Goal: Find specific page/section: Find specific page/section

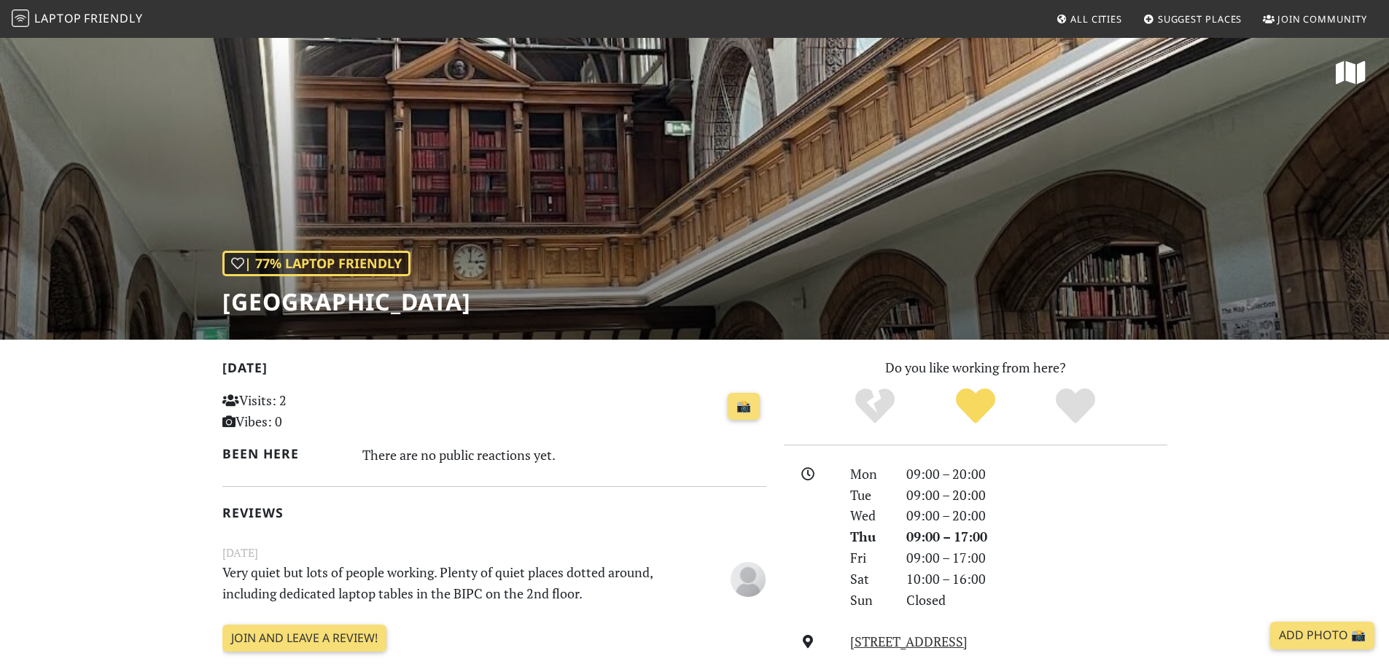
drag, startPoint x: 101, startPoint y: 22, endPoint x: 475, endPoint y: 412, distance: 541.0
click at [475, 412] on div "📸" at bounding box center [587, 406] width 357 height 39
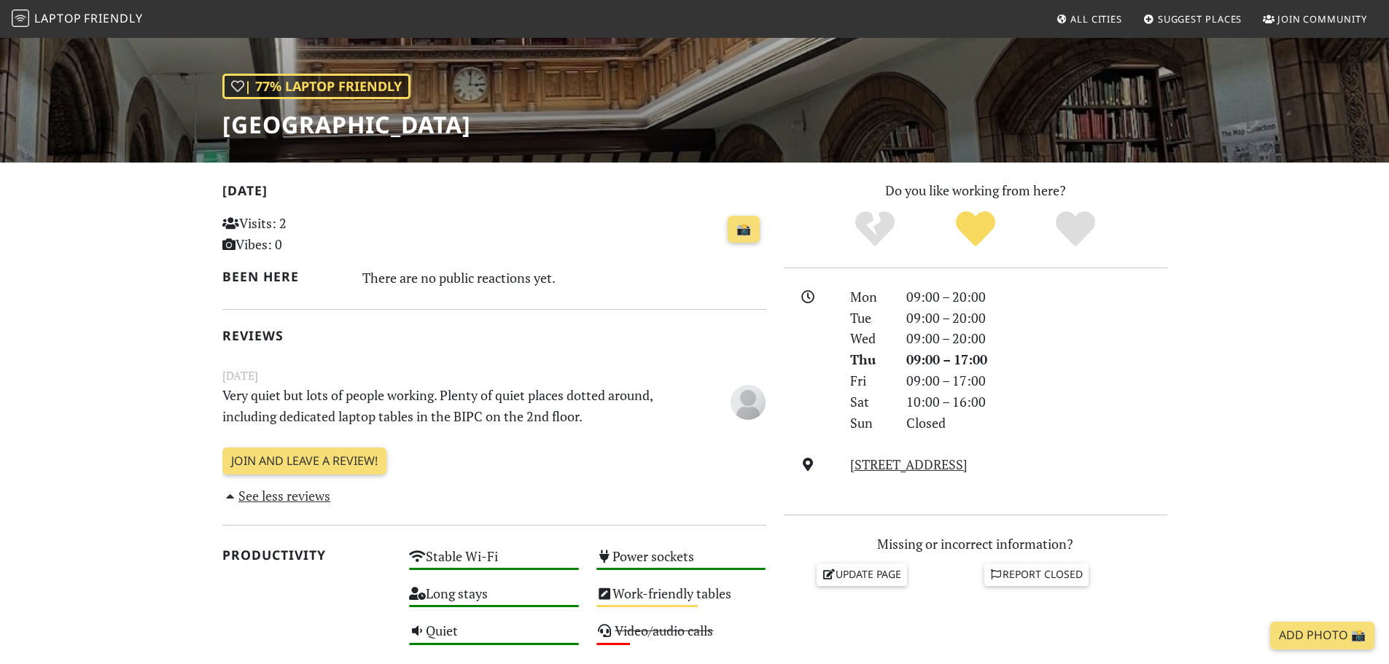
scroll to position [176, 0]
click at [46, 13] on span "Laptop" at bounding box center [57, 18] width 47 height 16
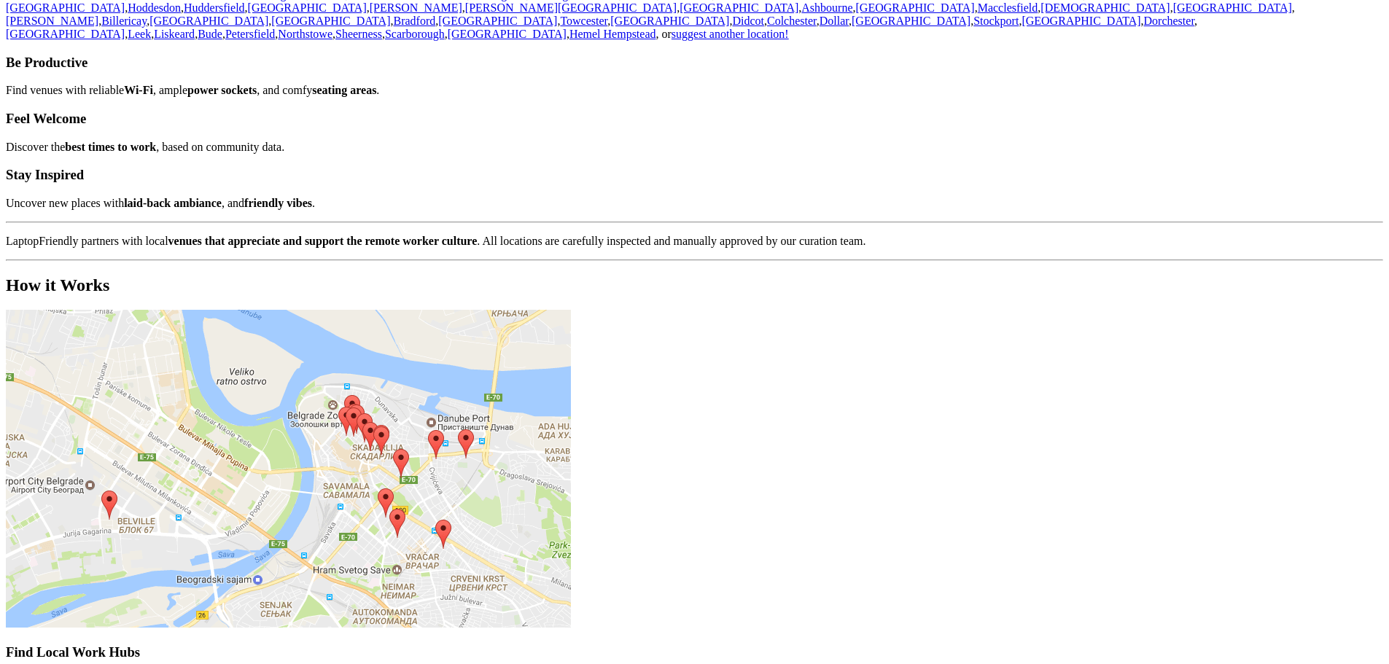
scroll to position [219, 0]
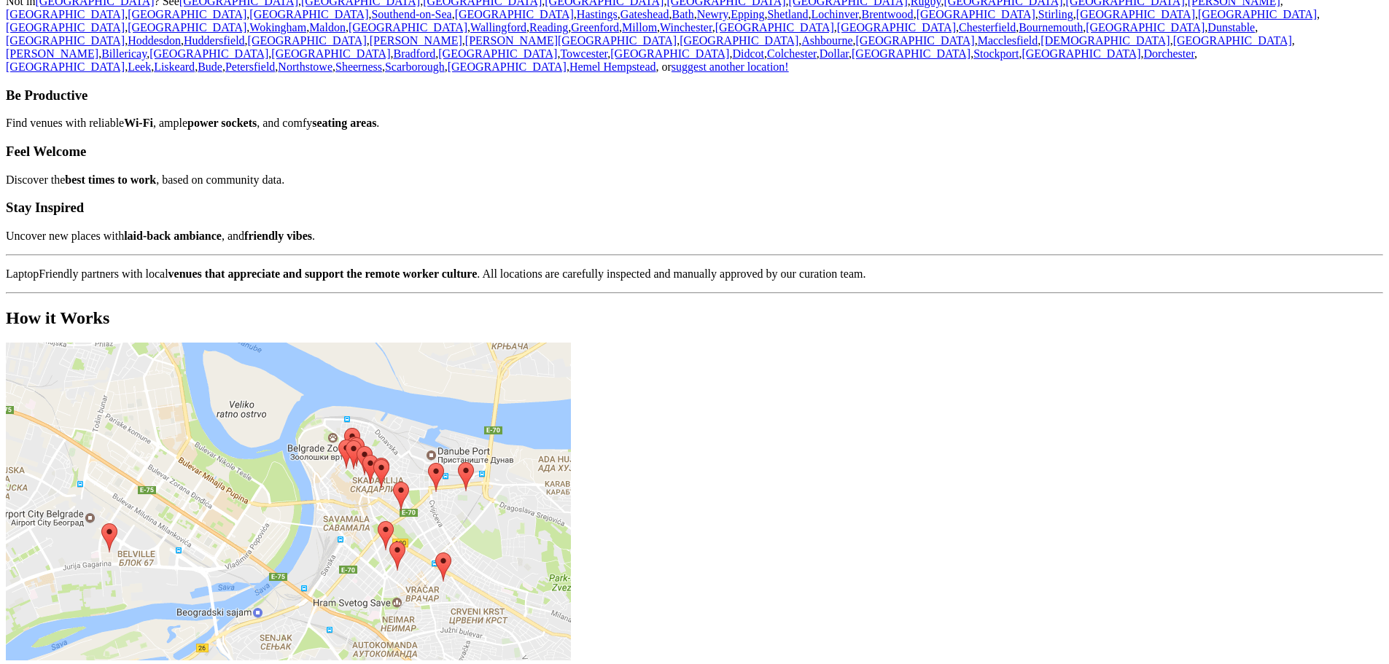
click at [368, 20] on link "[GEOGRAPHIC_DATA]" at bounding box center [308, 14] width 119 height 12
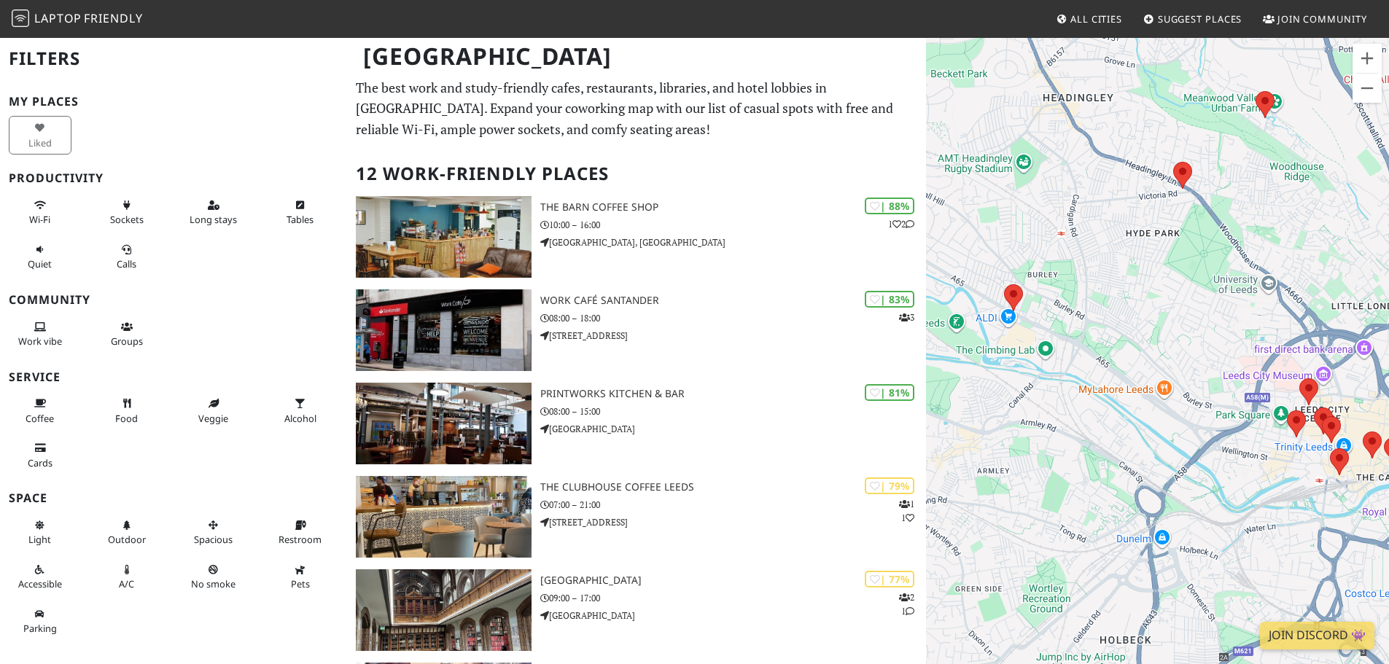
drag, startPoint x: 1133, startPoint y: 387, endPoint x: 1098, endPoint y: 320, distance: 75.0
click at [1098, 320] on div at bounding box center [1157, 368] width 463 height 664
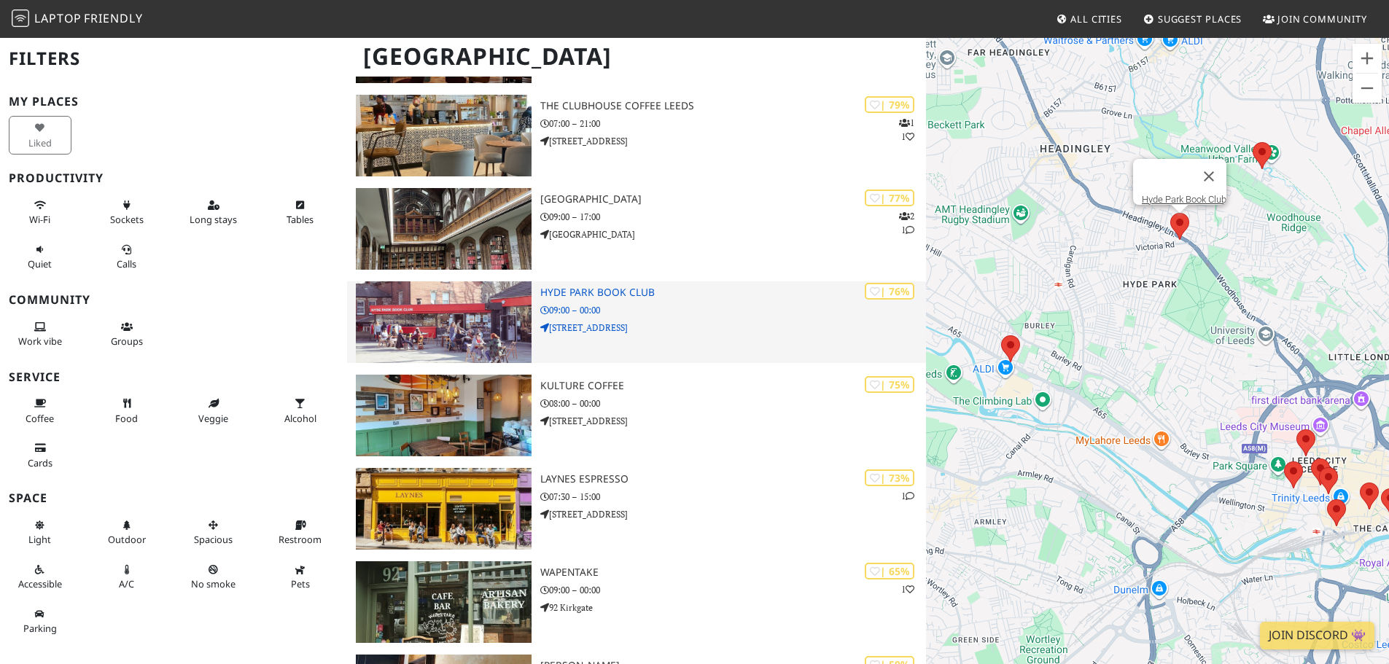
scroll to position [381, 0]
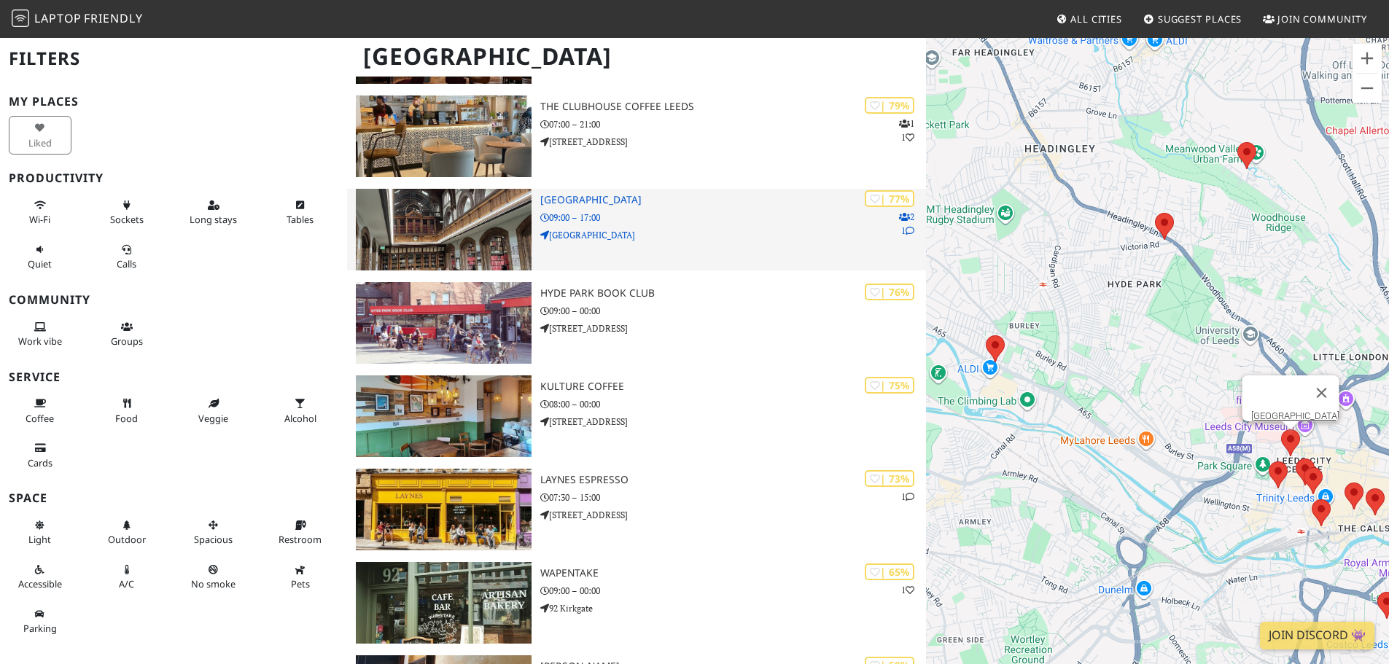
click at [653, 235] on p "[GEOGRAPHIC_DATA]" at bounding box center [733, 235] width 386 height 14
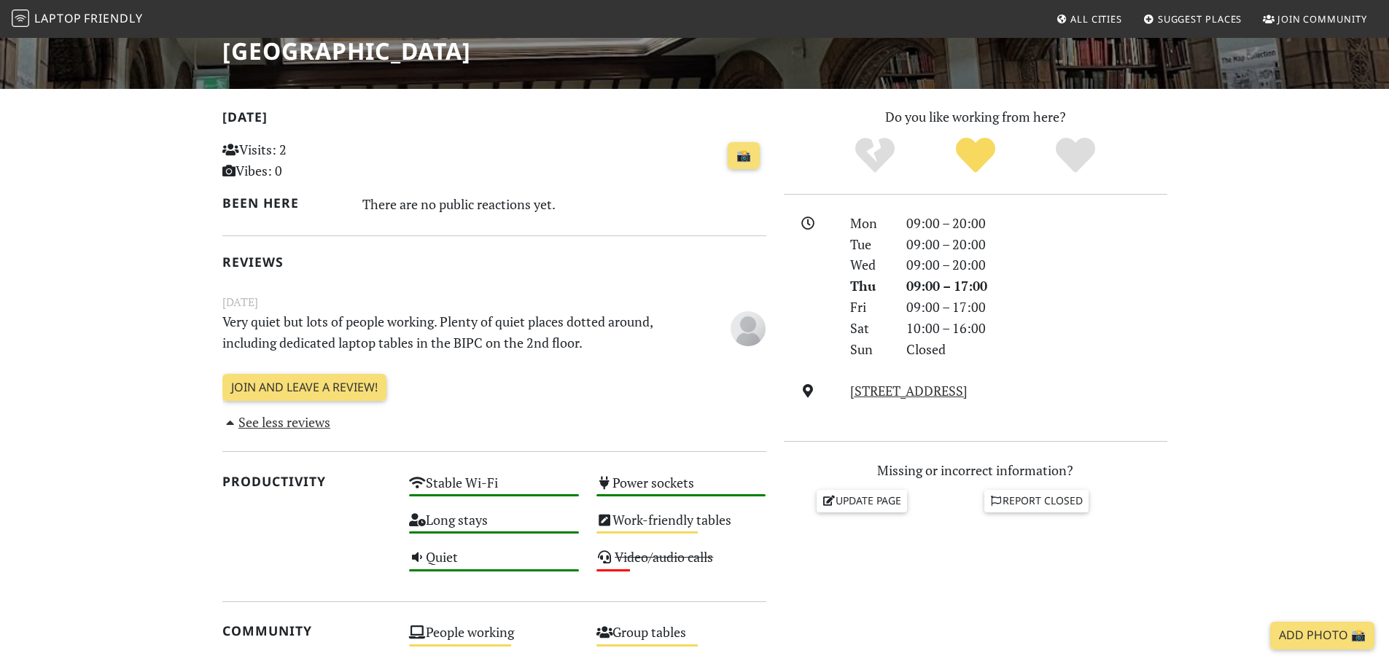
scroll to position [249, 0]
